Goal: Task Accomplishment & Management: Use online tool/utility

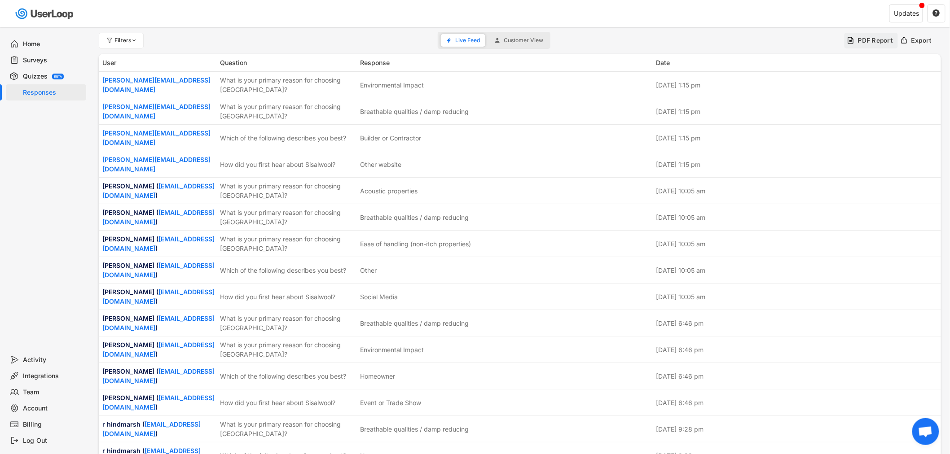
click at [848, 40] on icon at bounding box center [851, 40] width 8 height 8
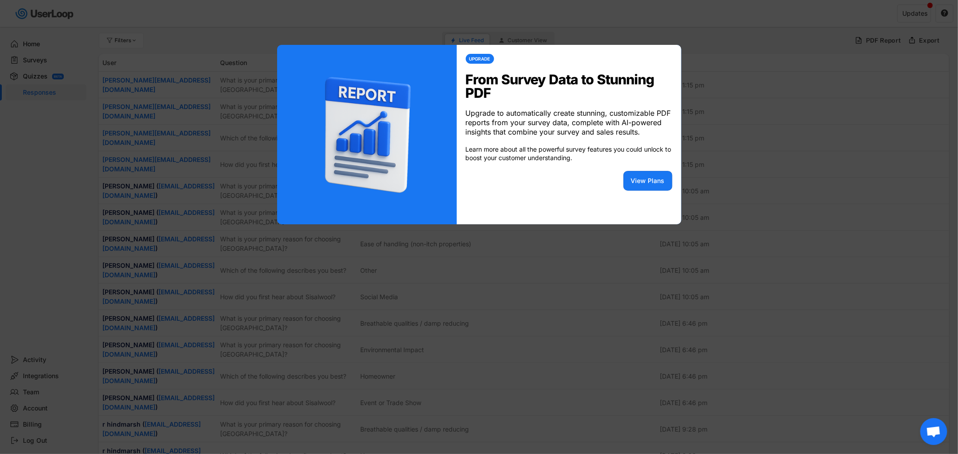
click at [769, 63] on div at bounding box center [479, 227] width 958 height 454
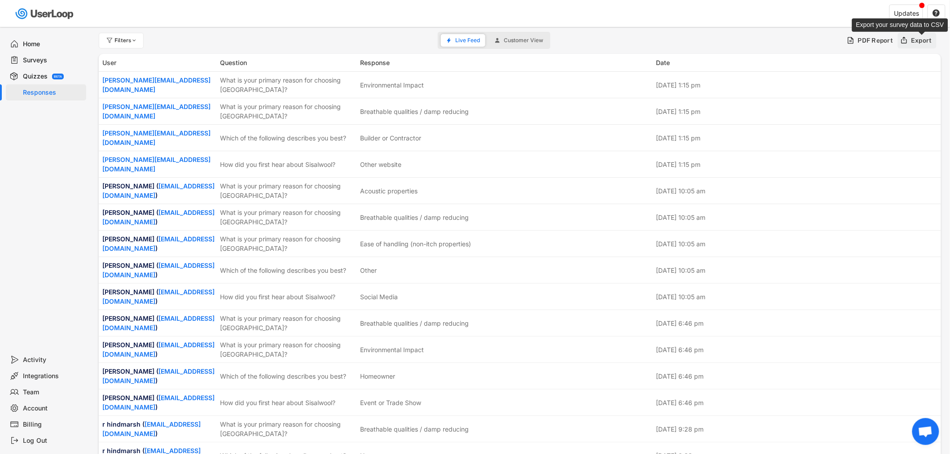
click at [923, 38] on div "Export" at bounding box center [921, 40] width 21 height 8
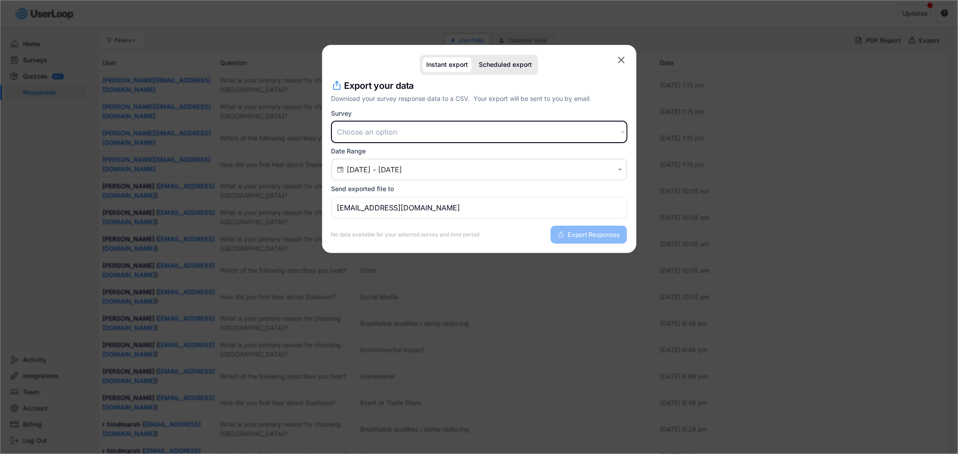
click at [442, 129] on select "Choose an option Customer Satisfaction Survey Post Purchase Checkout Survey Che…" at bounding box center [478, 132] width 295 height 22
select select ""1348695171700984260__LOOKUP__1756735331910x586648417538691100""
click at [331, 121] on select "Choose an option Customer Satisfaction Survey Post Purchase Checkout Survey Che…" at bounding box center [478, 132] width 295 height 22
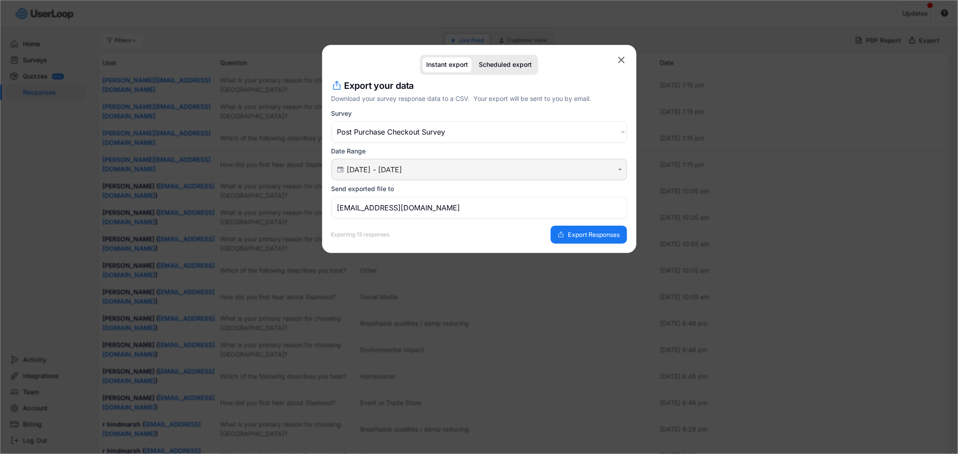
click at [486, 171] on input "01 Oct 2025 - 07 Oct 2025" at bounding box center [480, 169] width 267 height 9
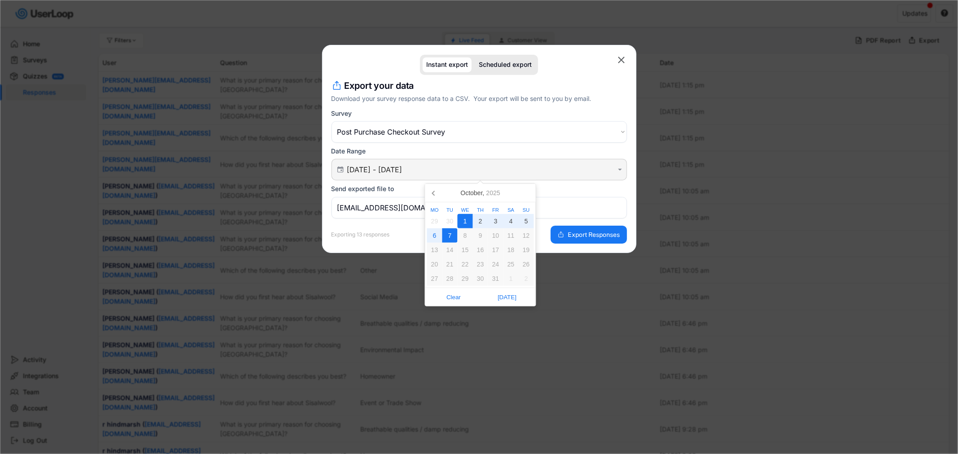
click at [533, 173] on input "01 Oct 2025 - 07 Oct 2025" at bounding box center [480, 169] width 267 height 9
click at [388, 174] on input "01 Oct 2025 - 07 Oct 2025" at bounding box center [480, 169] width 267 height 9
click at [379, 169] on input "01 Oct 2025 - 07 Oct 2025" at bounding box center [480, 169] width 267 height 9
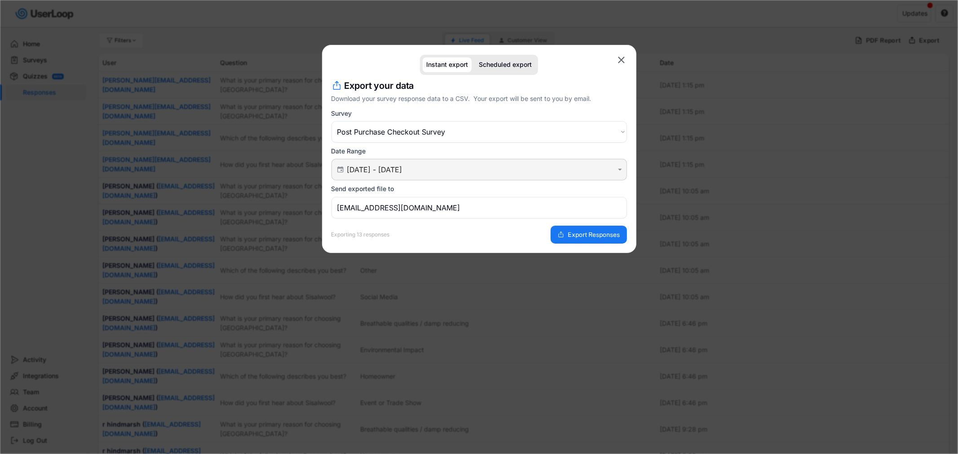
click at [337, 167] on icon "" at bounding box center [340, 170] width 9 height 8
click at [621, 169] on text "" at bounding box center [620, 170] width 4 height 8
click at [621, 173] on text "" at bounding box center [620, 170] width 4 height 8
click at [483, 178] on div " 01 Oct 2025 - 07 Oct 2025 " at bounding box center [478, 170] width 295 height 22
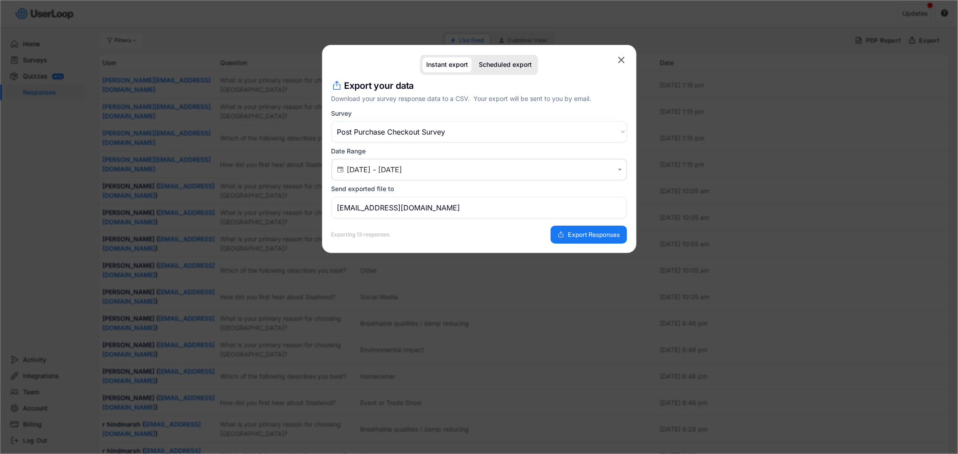
click at [376, 192] on div "Send exported file to" at bounding box center [362, 189] width 63 height 8
click at [357, 210] on input "marketing@sisaltech.com" at bounding box center [478, 208] width 295 height 22
drag, startPoint x: 416, startPoint y: 208, endPoint x: 421, endPoint y: 208, distance: 5.0
click at [418, 208] on input "marketing@sisaltech.com" at bounding box center [478, 208] width 295 height 22
click at [617, 60] on icon "" at bounding box center [620, 60] width 11 height 11
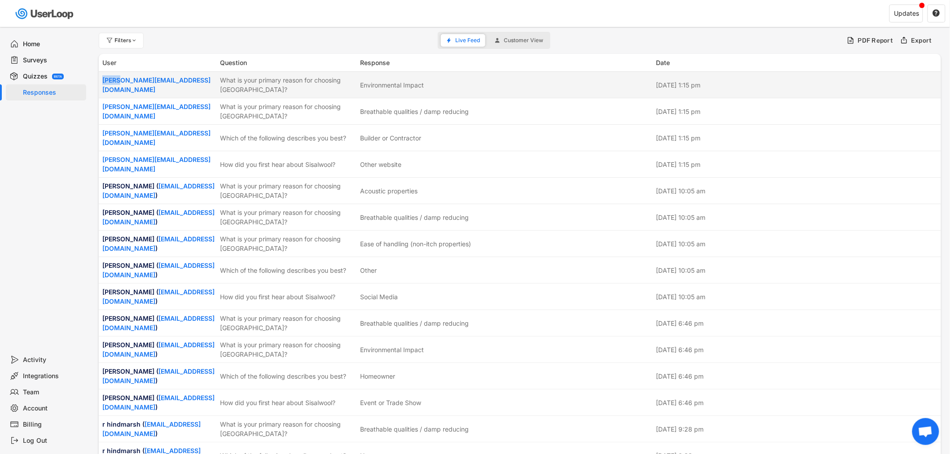
drag, startPoint x: 101, startPoint y: 84, endPoint x: 115, endPoint y: 91, distance: 16.3
click at [115, 91] on div "Neil.bennett2297@gmail.com What is your primary reason for choosing Sisalwool? …" at bounding box center [520, 85] width 842 height 26
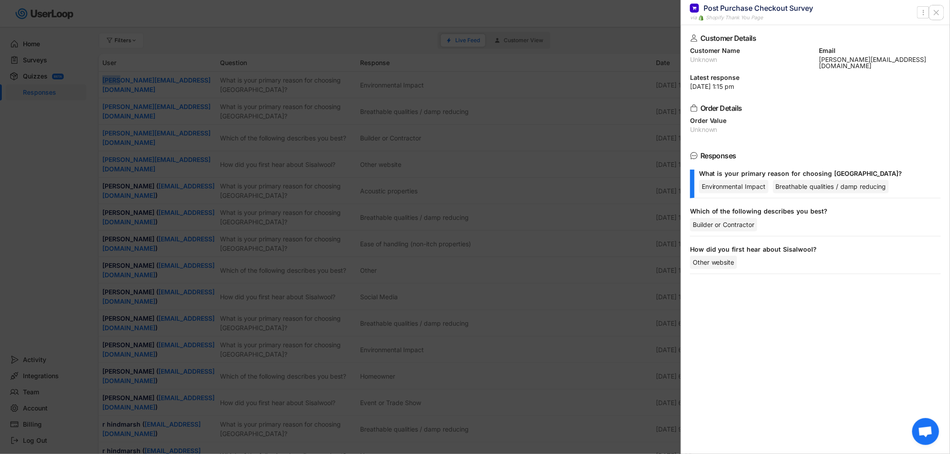
click at [936, 15] on icon at bounding box center [936, 12] width 9 height 9
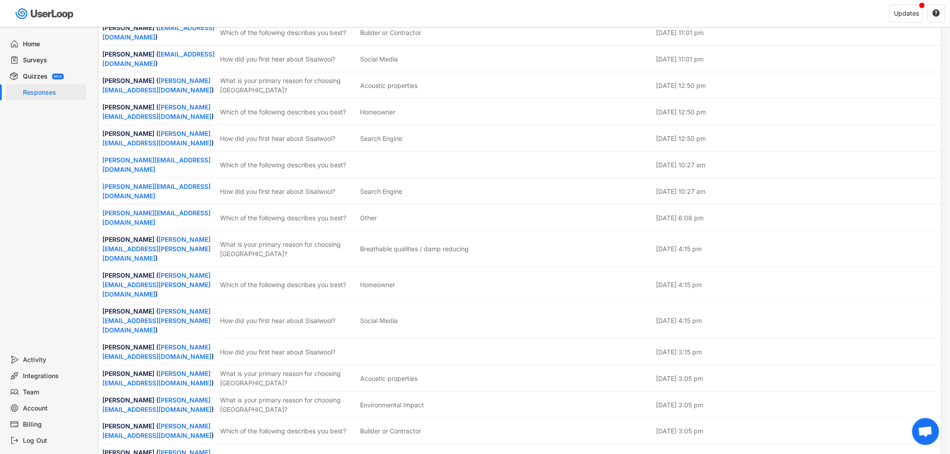
scroll to position [3249, 0]
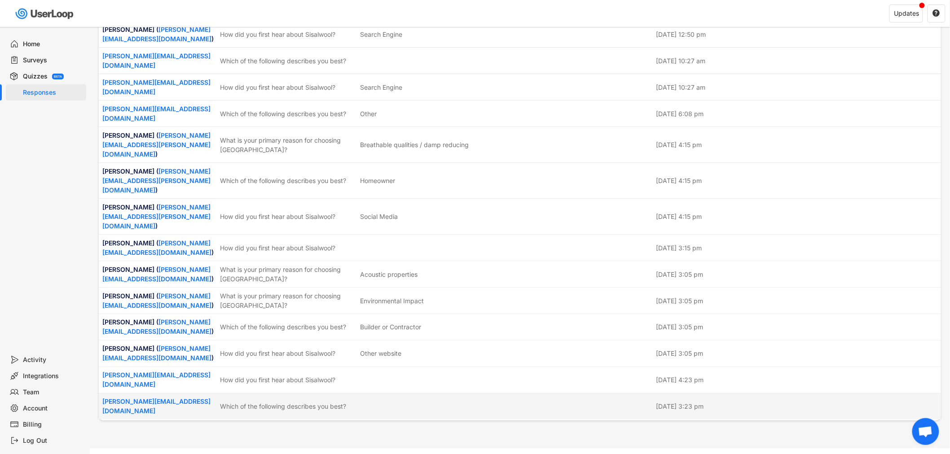
drag, startPoint x: 102, startPoint y: 62, endPoint x: 743, endPoint y: 389, distance: 720.0
copy div "User Question Response Date No matching responses You'll see a feed of your lat…"
